Goal: Navigation & Orientation: Find specific page/section

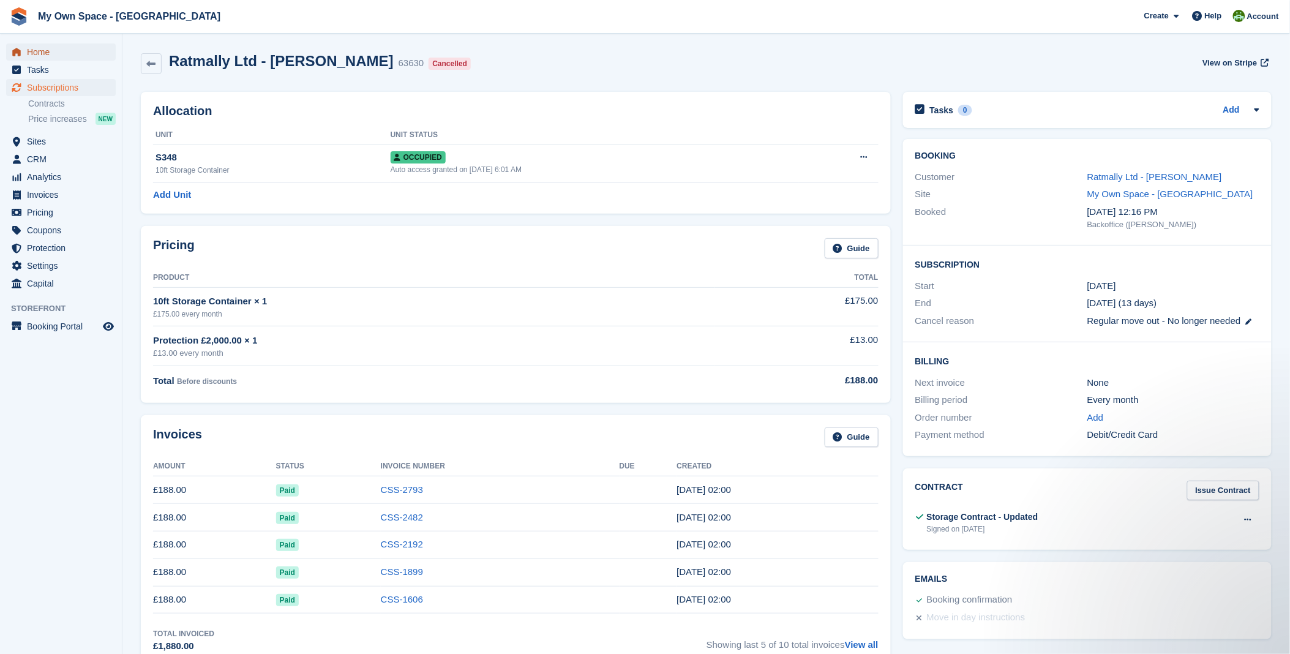
click at [41, 46] on span "Home" at bounding box center [63, 51] width 73 height 17
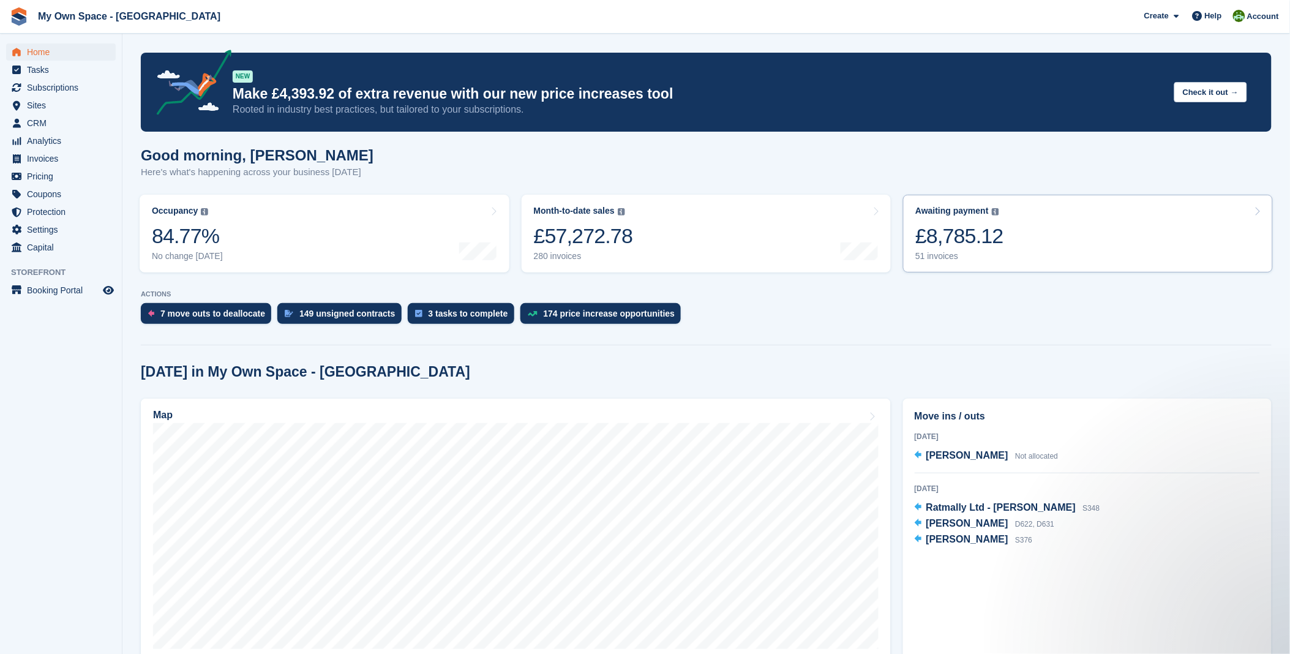
click at [1039, 243] on link "Awaiting payment The total outstanding balance on all open invoices. £8,785.12 …" at bounding box center [1088, 234] width 370 height 78
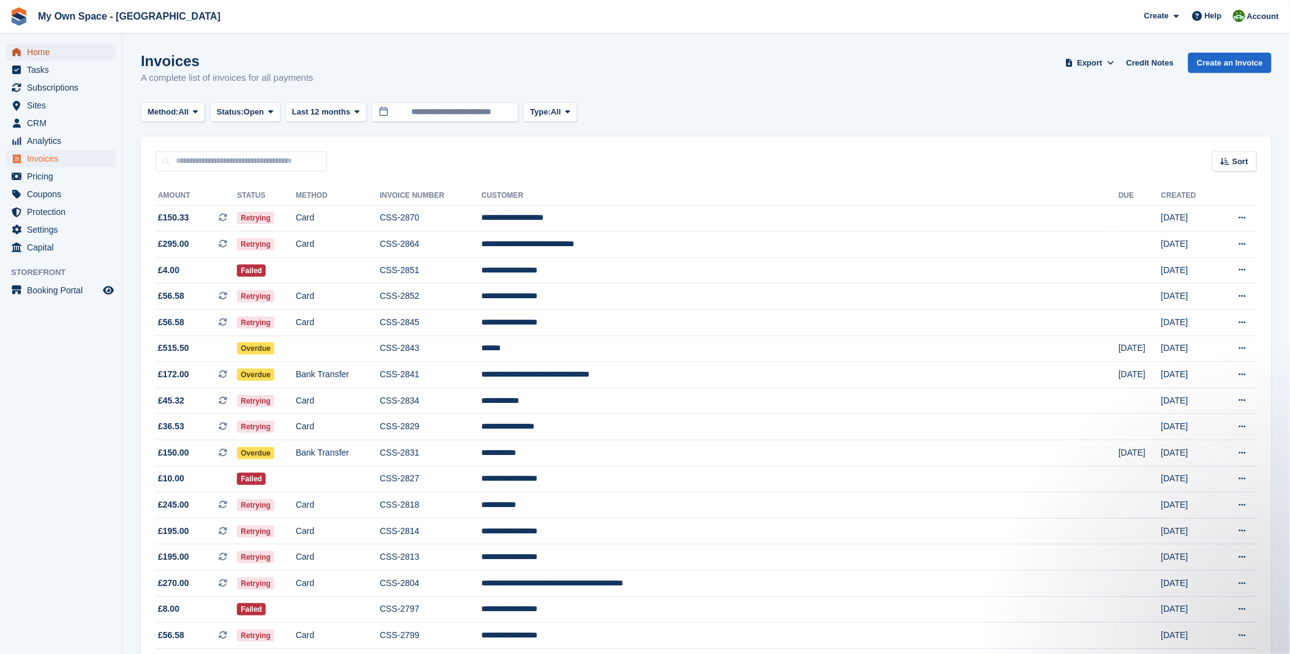
click at [45, 54] on span "Home" at bounding box center [63, 51] width 73 height 17
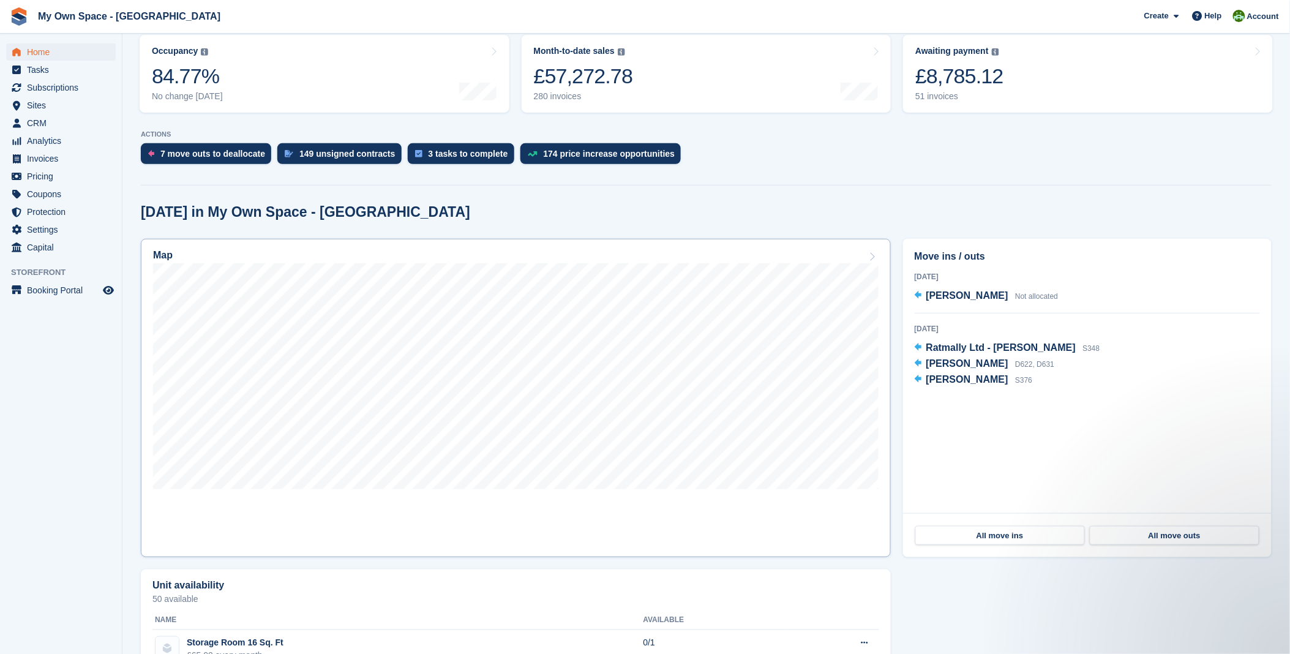
scroll to position [136, 0]
